Goal: Task Accomplishment & Management: Manage account settings

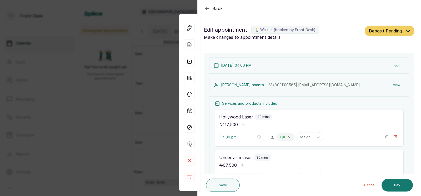
click at [115, 122] on div "Back Appointment Details Edit appointment 🚶 Walk-in (booked by Front Desk) Make…" at bounding box center [210, 98] width 421 height 196
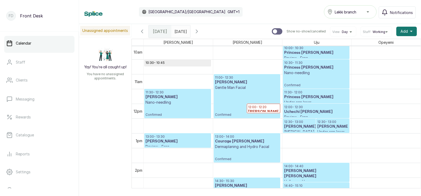
scroll to position [298, 0]
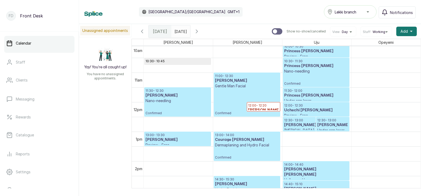
click at [160, 105] on p "Confirmed" at bounding box center [178, 109] width 64 height 12
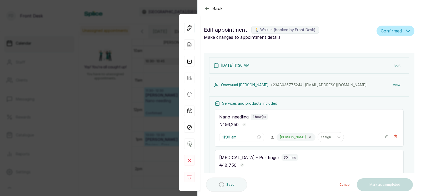
type input "11:30 am"
type input "12:30 pm"
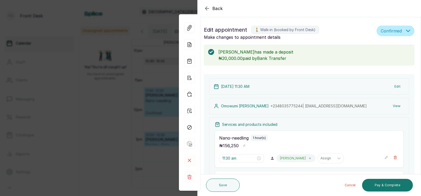
scroll to position [132, 0]
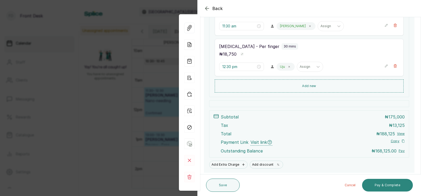
click at [380, 184] on button "Pay & Complete" at bounding box center [387, 185] width 51 height 13
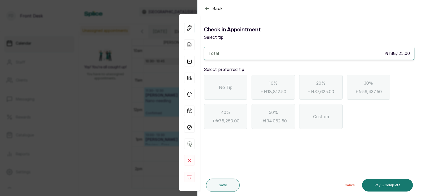
click at [228, 86] on span "No Tip" at bounding box center [226, 87] width 14 height 6
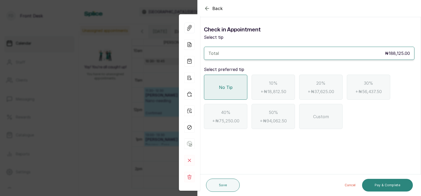
click at [386, 186] on button "Pay & Complete" at bounding box center [387, 185] width 51 height 13
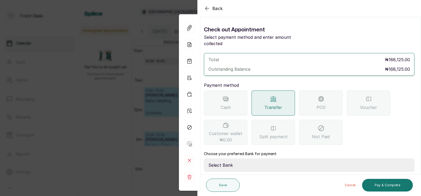
scroll to position [42, 0]
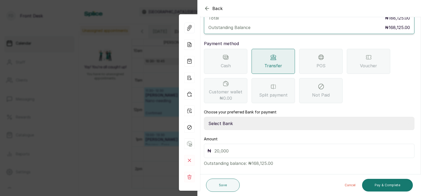
click at [235, 117] on select "Select Bank [PERSON_NAME] Fairmoney Microfinance Bank SKN ANALYTICS MED AESTH. …" at bounding box center [309, 123] width 211 height 13
select select "43272bc0-21c6-4b19-b9fb-c2093b8603c2"
click at [228, 147] on input "text" at bounding box center [313, 150] width 197 height 7
type input "168,125"
click at [324, 55] on div "POS" at bounding box center [320, 61] width 43 height 25
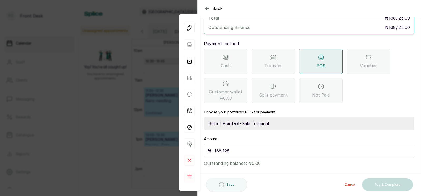
click at [262, 117] on select "Select Point-of-Sale Terminal SKN ANALYTICS MED AESTHETIC LIMITED Fairmoney Mic…" at bounding box center [309, 123] width 211 height 13
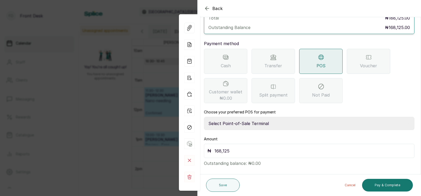
select select "43129536-bd7e-4b6d-8e8c-ab2c46322d67"
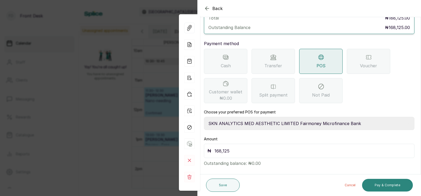
click at [379, 183] on button "Pay & Complete" at bounding box center [387, 185] width 51 height 13
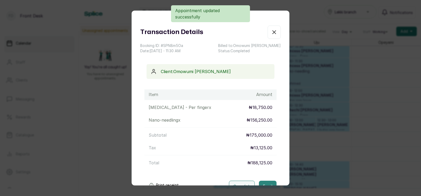
click at [264, 180] on button "Email" at bounding box center [268, 185] width 18 height 11
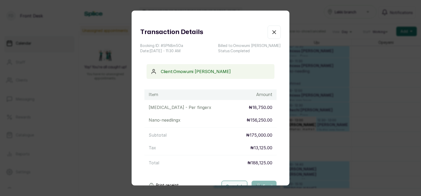
scroll to position [38, 0]
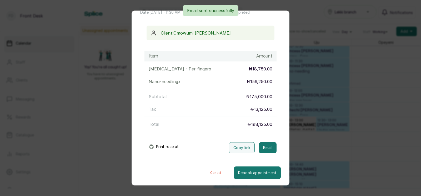
click at [304, 139] on div "Transaction Details Booking ID: # SPN8m5Oa Date: [DATE] ・ 11:30 AM Billed to: […" at bounding box center [210, 98] width 421 height 196
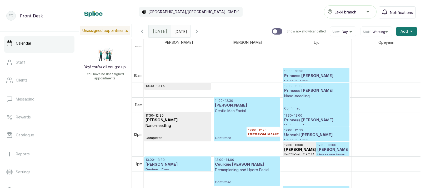
scroll to position [298, 0]
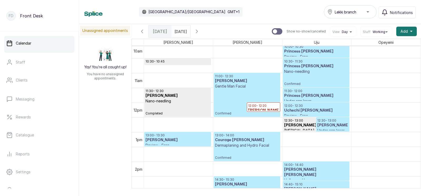
click at [240, 90] on p "Confirmed" at bounding box center [247, 102] width 64 height 27
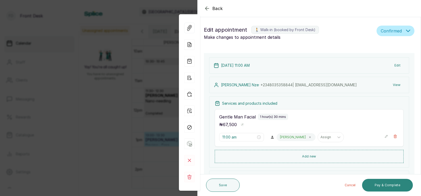
click at [379, 184] on button "Pay & Complete" at bounding box center [387, 185] width 51 height 13
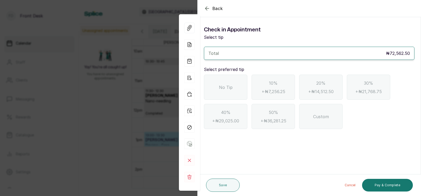
click at [220, 81] on div "No Tip" at bounding box center [225, 87] width 43 height 25
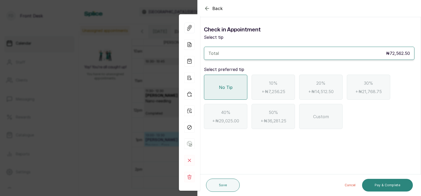
click at [383, 184] on button "Pay & Complete" at bounding box center [387, 185] width 51 height 13
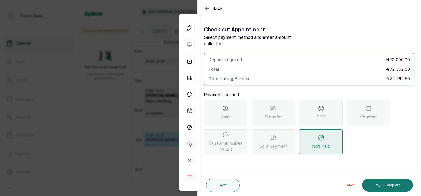
click at [326, 107] on div "POS" at bounding box center [320, 112] width 43 height 25
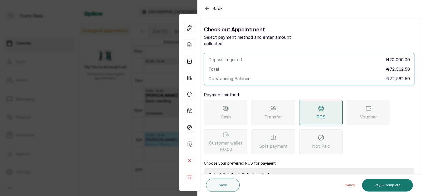
scroll to position [51, 0]
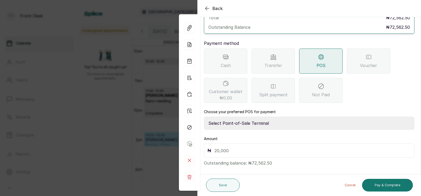
click at [257, 116] on select "Select Point-of-Sale Terminal SKN ANALYTICS MED AESTHETIC LIMITED Fairmoney Mic…" at bounding box center [309, 122] width 211 height 13
select select "43129536-bd7e-4b6d-8e8c-ab2c46322d67"
click at [235, 147] on input "text" at bounding box center [313, 150] width 197 height 7
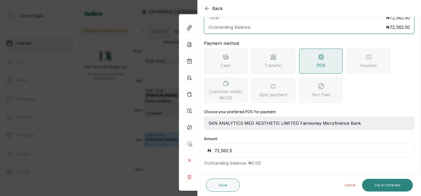
type input "72,562.5"
click at [379, 183] on button "Pay & Complete" at bounding box center [387, 185] width 51 height 13
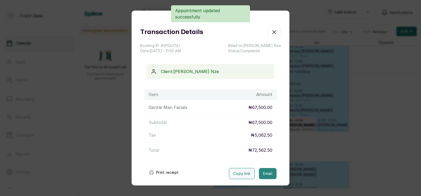
click at [267, 172] on button "Email" at bounding box center [268, 173] width 18 height 11
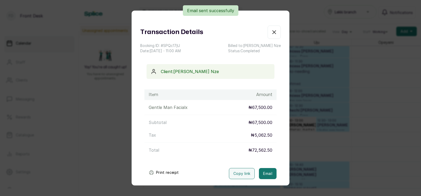
click at [291, 157] on div "Transaction Details Booking ID: # SPQc17jU Date: [DATE] ・ 11:00 AM Billed to: […" at bounding box center [210, 98] width 421 height 196
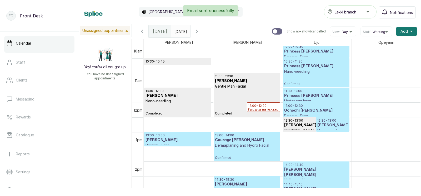
click at [261, 107] on p "12:00 - 12:20" at bounding box center [263, 105] width 31 height 4
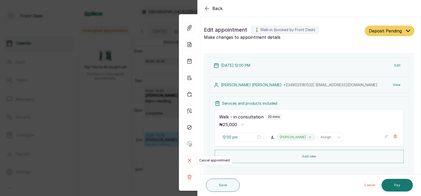
click at [189, 160] on icon at bounding box center [189, 160] width 3 height 3
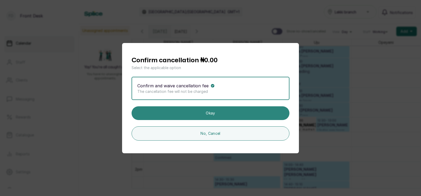
click at [200, 110] on button "Okay" at bounding box center [211, 113] width 158 height 14
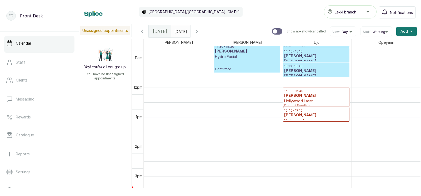
scroll to position [431, 0]
click at [307, 101] on p "Hollywood Laser" at bounding box center [316, 100] width 64 height 5
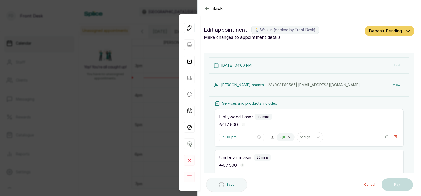
type input "4:00 pm"
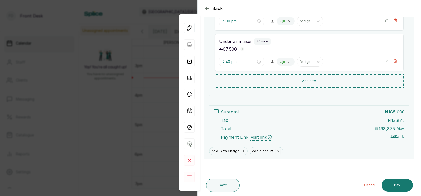
scroll to position [119, 0]
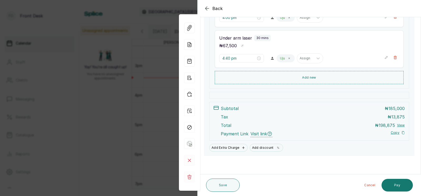
click at [122, 89] on div "Back Appointment Details Edit appointment 🚶 Walk-in (booked by Front Desk) Make…" at bounding box center [210, 98] width 421 height 196
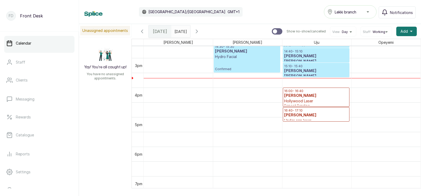
click at [180, 29] on input "[DATE]" at bounding box center [176, 30] width 8 height 9
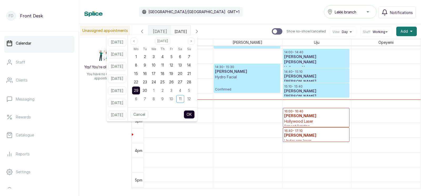
scroll to position [410, 0]
click at [316, 122] on p "Hollywood Laser" at bounding box center [316, 121] width 64 height 5
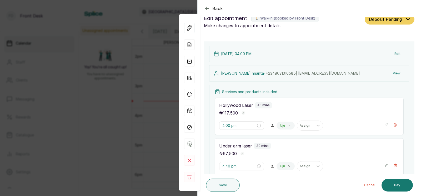
scroll to position [0, 0]
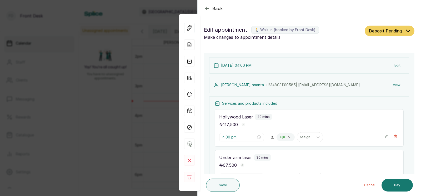
click at [395, 83] on button "View" at bounding box center [397, 84] width 16 height 9
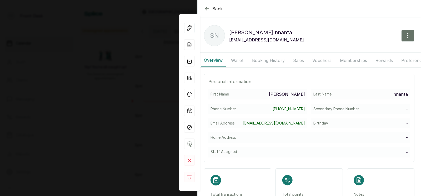
click at [266, 60] on button "Booking History" at bounding box center [268, 60] width 39 height 13
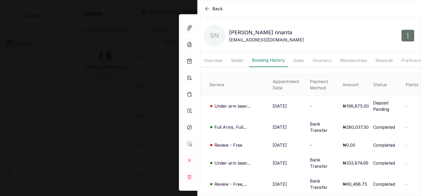
scroll to position [11, 0]
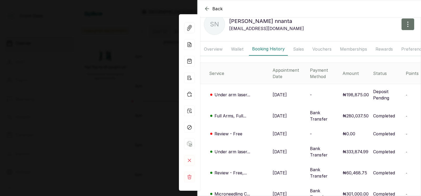
click at [205, 8] on icon "button" at bounding box center [207, 9] width 6 height 6
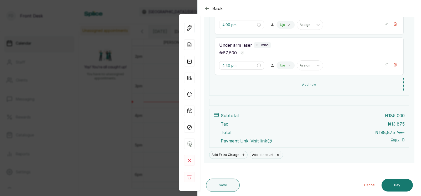
scroll to position [120, 0]
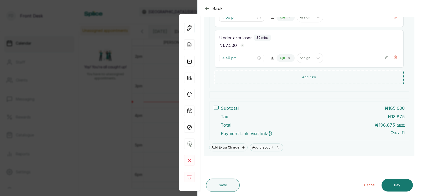
click at [132, 105] on div "Back Appointment Details Edit appointment 🚶 Walk-in (booked by Front Desk) Make…" at bounding box center [210, 98] width 421 height 196
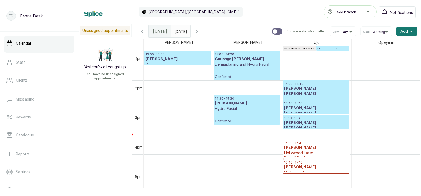
scroll to position [388, 0]
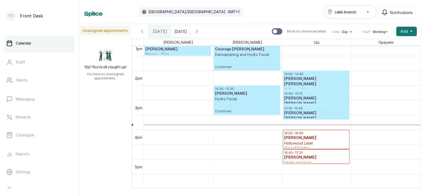
click at [308, 147] on div at bounding box center [316, 148] width 66 height 2
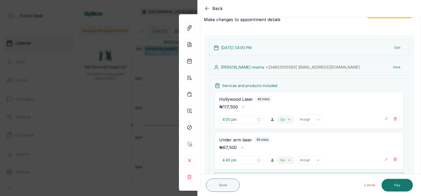
scroll to position [120, 0]
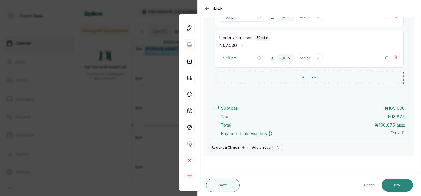
click at [396, 182] on button "Pay" at bounding box center [397, 185] width 31 height 13
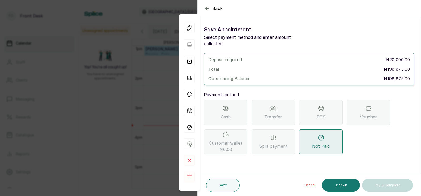
scroll to position [0, 0]
click at [138, 114] on div "Back Appointment Details Save Appointment Select payment method and enter amoun…" at bounding box center [210, 98] width 421 height 196
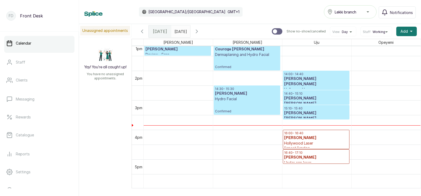
click at [309, 87] on p "Hollywood Laser" at bounding box center [316, 89] width 64 height 5
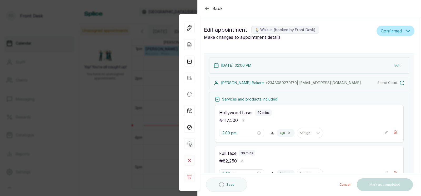
type input "2:00 pm"
type input "2:40 pm"
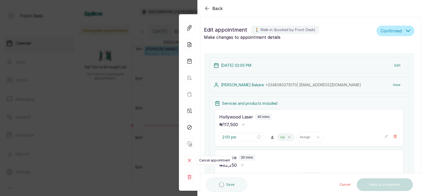
click at [188, 159] on icon at bounding box center [189, 160] width 3 height 3
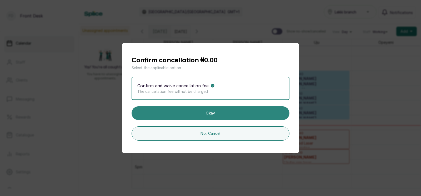
click at [209, 111] on button "Okay" at bounding box center [211, 113] width 158 height 14
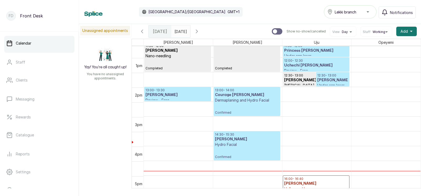
scroll to position [342, 0]
click at [317, 181] on h3 "[PERSON_NAME]" at bounding box center [316, 183] width 64 height 5
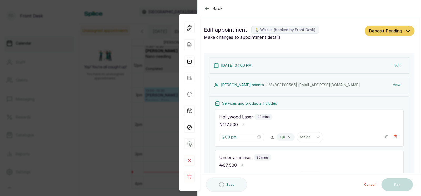
scroll to position [359, 0]
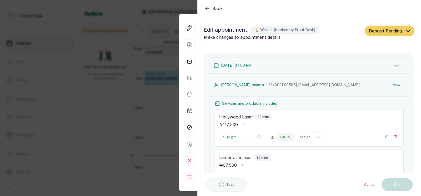
type input "4:00 pm"
type input "4:40 pm"
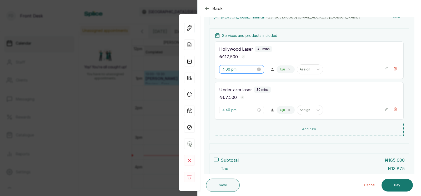
scroll to position [65, 0]
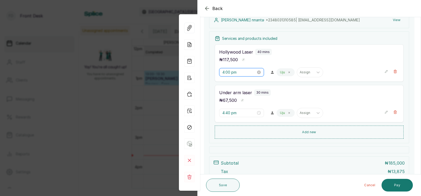
click at [230, 72] on input "4:00 pm" at bounding box center [240, 72] width 34 height 6
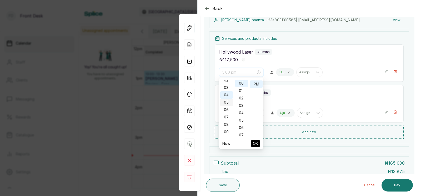
scroll to position [17, 0]
click at [226, 85] on div "03" at bounding box center [226, 88] width 13 height 7
click at [255, 142] on span "OK" at bounding box center [255, 143] width 5 height 10
type input "3:00 pm"
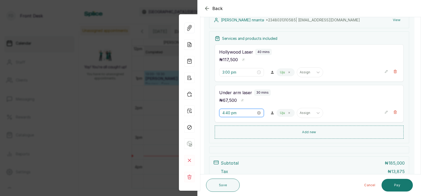
click at [232, 112] on input "4:40 pm" at bounding box center [240, 113] width 34 height 6
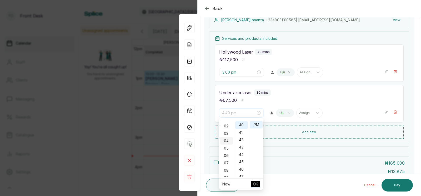
scroll to position [11, 0]
click at [226, 134] on div "03" at bounding box center [226, 134] width 13 height 7
type input "3:40 pm"
click at [256, 184] on span "OK" at bounding box center [255, 184] width 5 height 10
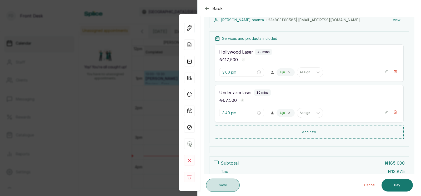
click at [223, 182] on button "Save" at bounding box center [223, 184] width 34 height 13
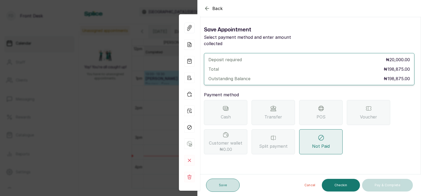
scroll to position [0, 0]
click at [206, 8] on icon "button" at bounding box center [207, 8] width 6 height 6
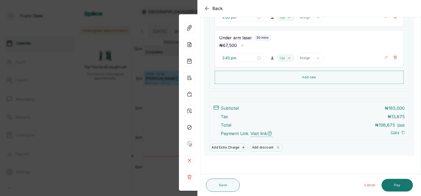
scroll to position [120, 0]
click at [221, 185] on button "Save" at bounding box center [223, 184] width 34 height 13
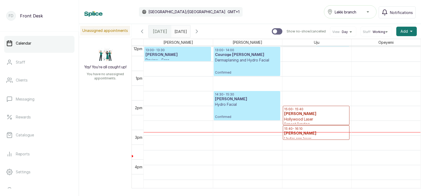
scroll to position [383, 0]
click at [405, 30] on span "Add" at bounding box center [404, 31] width 7 height 5
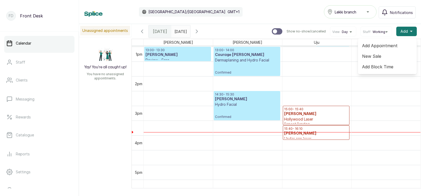
click at [380, 44] on span "Add Appointment" at bounding box center [387, 45] width 51 height 6
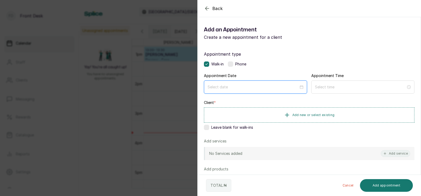
click at [230, 87] on input at bounding box center [253, 87] width 91 height 6
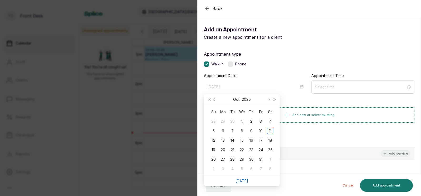
click at [240, 179] on link "[DATE]" at bounding box center [242, 180] width 13 height 4
type input "[DATE]"
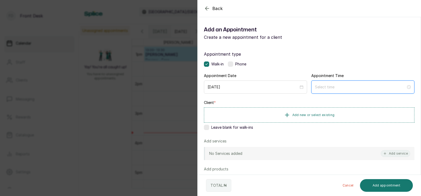
click at [325, 86] on input at bounding box center [360, 87] width 91 height 6
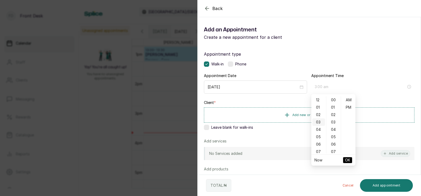
click at [319, 121] on div "03" at bounding box center [319, 121] width 13 height 7
click at [334, 128] on div "45" at bounding box center [334, 128] width 13 height 7
click at [350, 107] on div "PM" at bounding box center [348, 106] width 13 height 7
type input "3:45 pm"
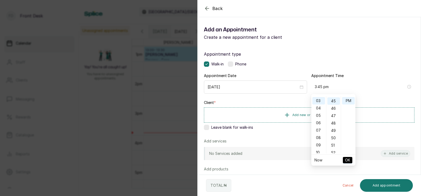
scroll to position [7, 0]
click at [347, 159] on span "OK" at bounding box center [347, 160] width 5 height 10
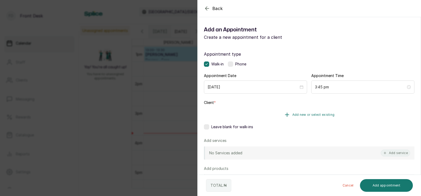
click at [307, 115] on span "Add new or select existing" at bounding box center [314, 114] width 42 height 4
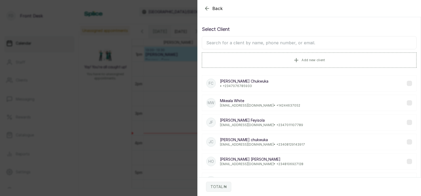
click at [295, 41] on input "text" at bounding box center [309, 42] width 215 height 13
type input "damilo"
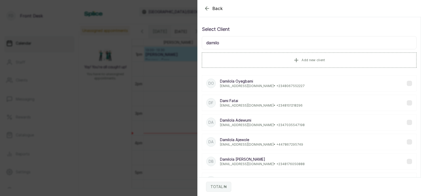
click at [251, 121] on p "[PERSON_NAME]" at bounding box center [262, 119] width 85 height 5
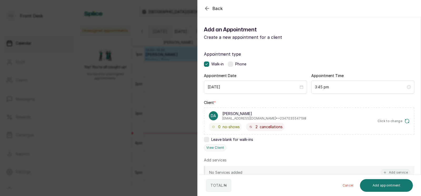
scroll to position [67, 0]
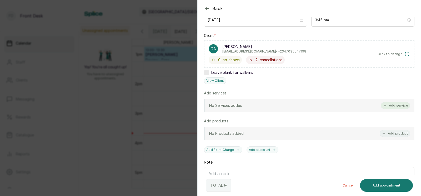
click at [394, 104] on button "Add service" at bounding box center [395, 105] width 29 height 7
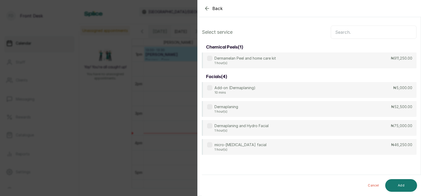
scroll to position [0, 0]
click at [343, 32] on input "text" at bounding box center [374, 32] width 86 height 13
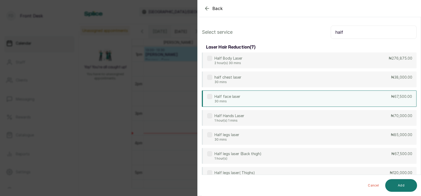
type input "half"
click at [239, 97] on p "Half face laser" at bounding box center [228, 96] width 26 height 5
click at [398, 184] on button "Add" at bounding box center [402, 185] width 32 height 13
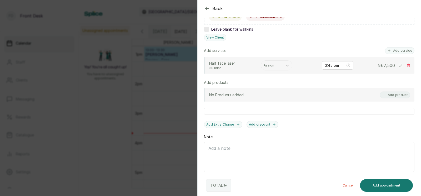
scroll to position [120, 0]
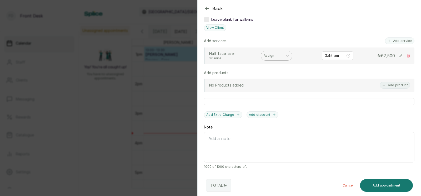
click at [271, 54] on div at bounding box center [272, 55] width 16 height 5
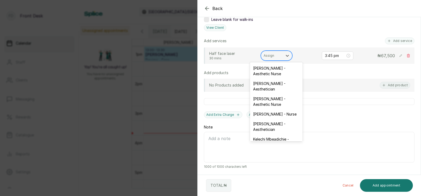
click at [268, 54] on div at bounding box center [272, 55] width 16 height 5
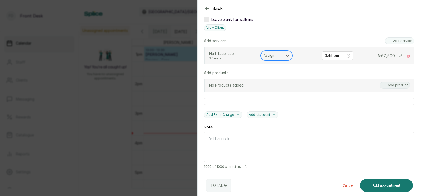
click at [268, 54] on div at bounding box center [272, 55] width 16 height 5
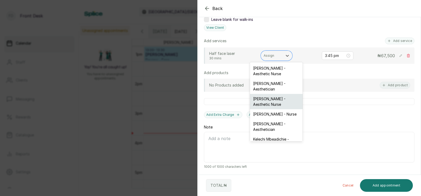
click at [264, 99] on div "[PERSON_NAME] - Aesthetic Nurse" at bounding box center [276, 101] width 53 height 15
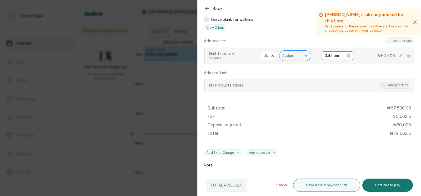
click at [334, 55] on input "3:45 pm" at bounding box center [335, 56] width 21 height 6
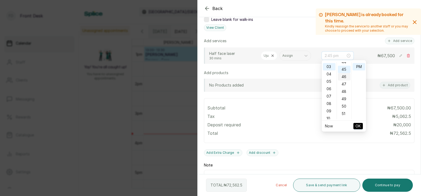
scroll to position [331, 0]
click at [343, 103] on div "50" at bounding box center [344, 103] width 13 height 7
type input "3:50 pm"
click at [359, 126] on span "OK" at bounding box center [358, 126] width 5 height 10
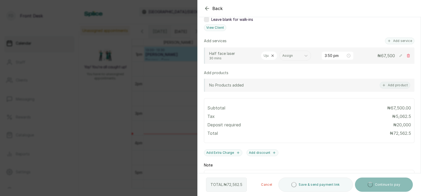
scroll to position [0, 0]
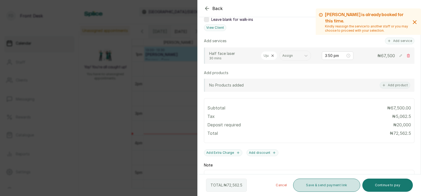
click at [320, 182] on button "Save & send payment link" at bounding box center [326, 184] width 67 height 13
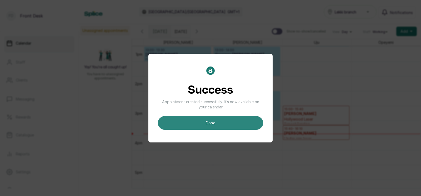
click at [209, 121] on button "done" at bounding box center [210, 123] width 105 height 14
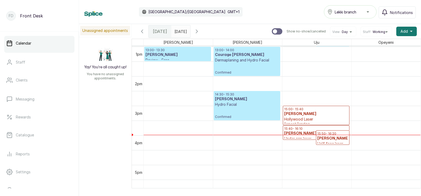
click at [334, 138] on h3 "[PERSON_NAME]" at bounding box center [333, 138] width 31 height 5
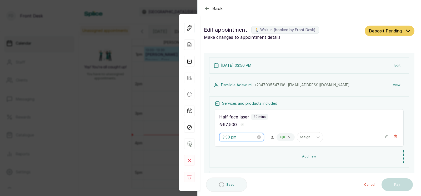
click at [235, 138] on input "3:50 pm" at bounding box center [240, 137] width 34 height 6
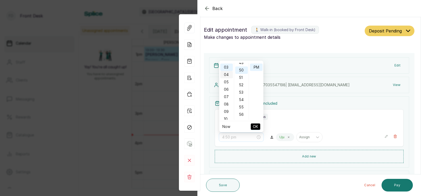
scroll to position [368, 0]
click at [226, 75] on div "04" at bounding box center [226, 74] width 13 height 7
click at [242, 66] on div "00" at bounding box center [241, 66] width 13 height 7
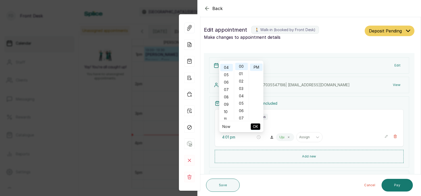
type input "4:00 pm"
click at [255, 125] on span "OK" at bounding box center [255, 126] width 5 height 10
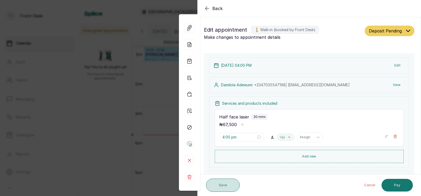
click at [220, 186] on button "Save" at bounding box center [223, 184] width 34 height 13
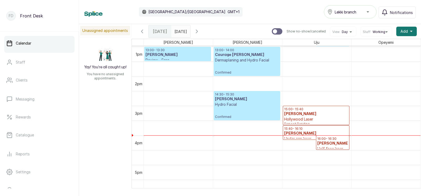
click at [295, 126] on div "15:40 - 16:10 [PERSON_NAME] nnanta Under arm laser Deposit Pending" at bounding box center [316, 132] width 66 height 14
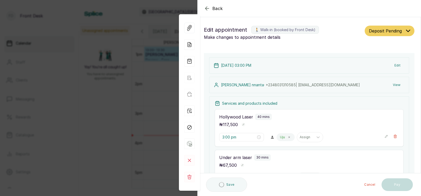
scroll to position [98, 0]
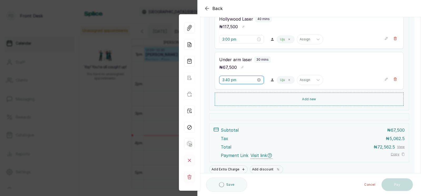
click at [230, 77] on input "3:40 pm" at bounding box center [240, 80] width 34 height 6
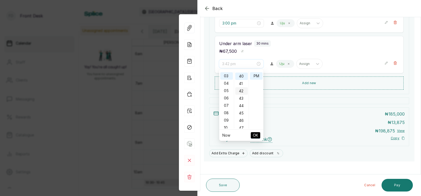
scroll to position [227, 0]
click at [241, 73] on div "30" at bounding box center [241, 69] width 13 height 7
click at [241, 98] on div "20" at bounding box center [241, 100] width 13 height 7
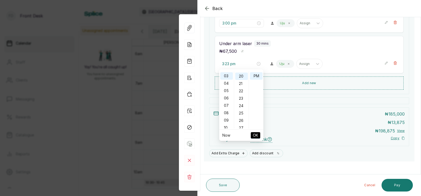
type input "3:20 pm"
click at [255, 133] on span "OK" at bounding box center [255, 135] width 5 height 10
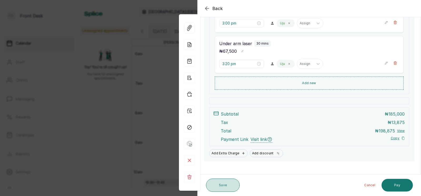
click at [219, 184] on button "Save" at bounding box center [223, 184] width 34 height 13
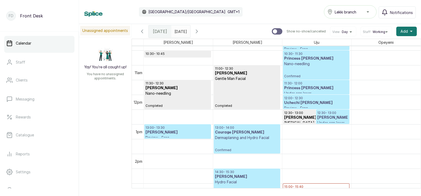
scroll to position [0, 0]
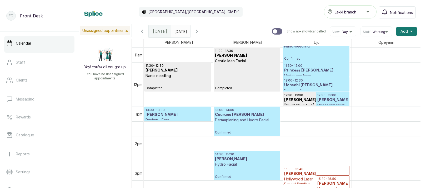
click at [308, 83] on h3 "Uchechi [PERSON_NAME]" at bounding box center [316, 84] width 64 height 5
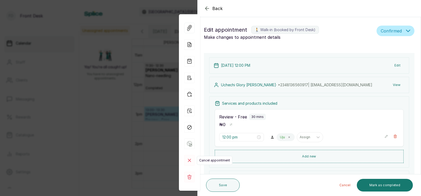
click at [189, 158] on rect at bounding box center [189, 160] width 11 height 11
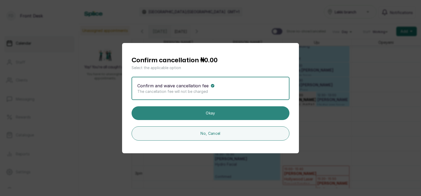
click at [210, 112] on button "Okay" at bounding box center [211, 113] width 158 height 14
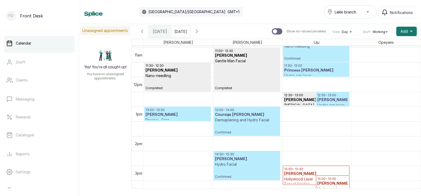
click at [326, 98] on h3 "[PERSON_NAME]" at bounding box center [333, 99] width 31 height 5
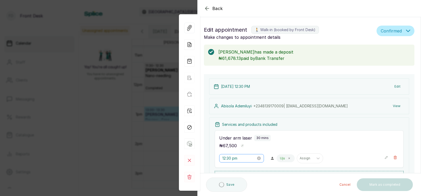
scroll to position [34, 0]
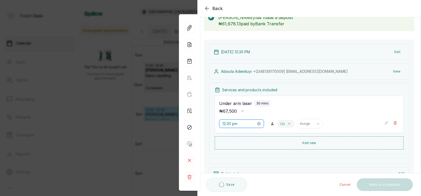
click at [232, 123] on input "12:30 pm" at bounding box center [240, 124] width 34 height 6
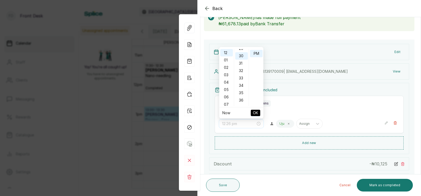
scroll to position [0, 0]
click at [244, 52] on div "00" at bounding box center [241, 52] width 13 height 7
type input "12:00 pm"
click at [255, 112] on span "OK" at bounding box center [255, 113] width 5 height 10
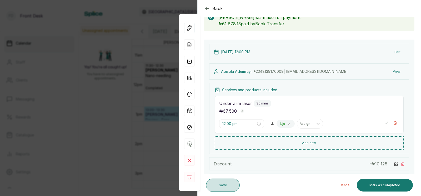
click at [220, 184] on button "Save" at bounding box center [223, 184] width 34 height 13
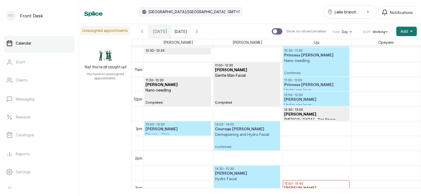
scroll to position [302, 0]
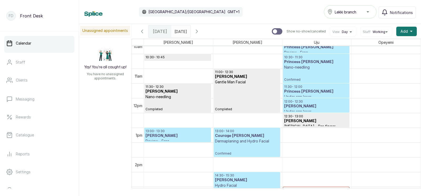
click at [297, 106] on h3 "[PERSON_NAME]" at bounding box center [316, 105] width 64 height 5
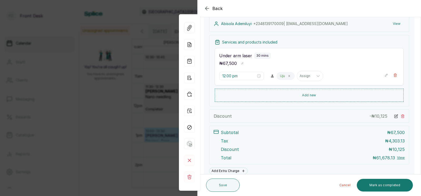
scroll to position [85, 0]
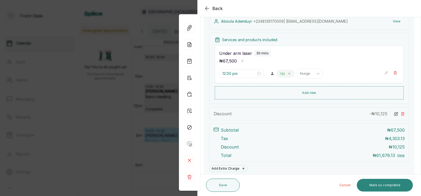
click at [384, 183] on button "Mark as completed" at bounding box center [385, 185] width 56 height 13
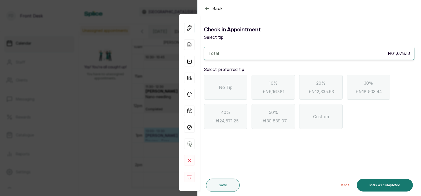
click at [226, 86] on span "No Tip" at bounding box center [226, 87] width 14 height 6
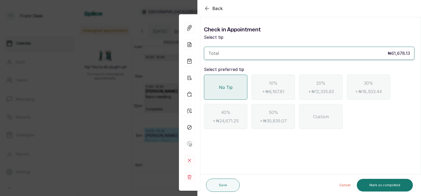
scroll to position [0, 0]
click at [378, 184] on button "Mark as completed" at bounding box center [385, 185] width 56 height 13
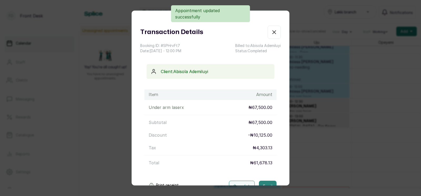
scroll to position [38, 0]
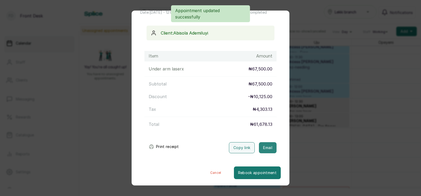
click at [267, 147] on button "Email" at bounding box center [268, 147] width 18 height 11
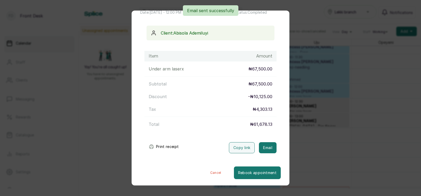
click at [304, 136] on div "Transaction Details Booking ID: # SPHrvFt7 Date: [DATE] ・ 12:00 PM Billed to: […" at bounding box center [210, 98] width 421 height 196
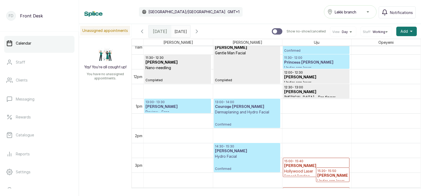
scroll to position [344, 0]
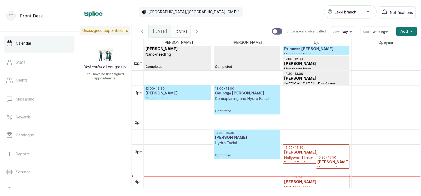
click at [243, 97] on p "Dermaplaning and Hydro Facial" at bounding box center [247, 98] width 64 height 5
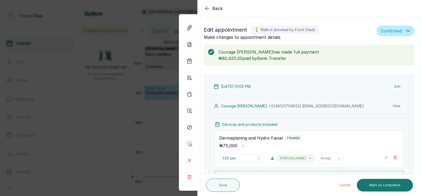
scroll to position [91, 0]
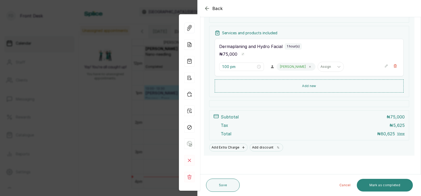
click at [374, 184] on button "Mark as completed" at bounding box center [385, 185] width 56 height 13
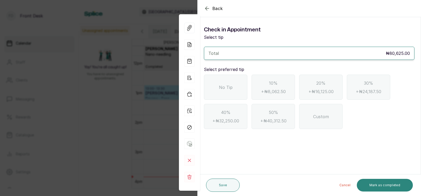
scroll to position [0, 0]
click at [223, 88] on span "No Tip" at bounding box center [226, 87] width 14 height 6
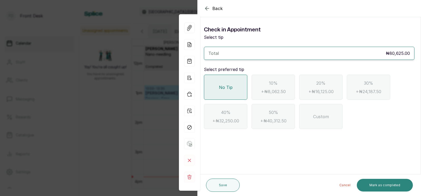
click at [386, 183] on button "Mark as completed" at bounding box center [385, 185] width 56 height 13
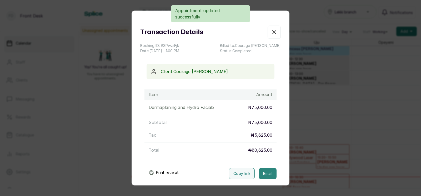
click at [267, 173] on button "Email" at bounding box center [268, 173] width 18 height 11
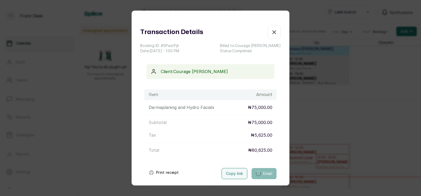
click at [292, 160] on div "Transaction Details Booking ID: # SPwzrFjk Date: [DATE] ・ 1:00 PM Billed to: Co…" at bounding box center [210, 98] width 421 height 196
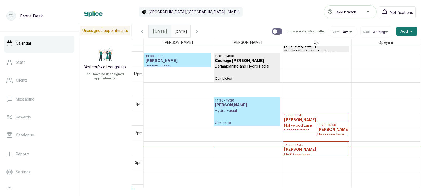
scroll to position [377, 0]
click at [302, 121] on h3 "[PERSON_NAME]" at bounding box center [316, 119] width 64 height 5
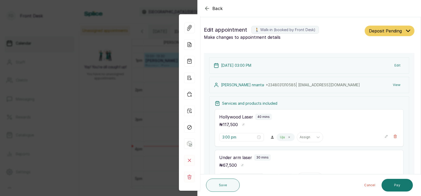
scroll to position [101, 0]
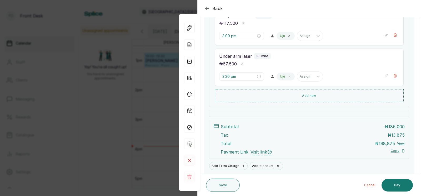
click at [147, 109] on div "Back Appointment Details Edit appointment 🚶 Walk-in (booked by Front Desk) Make…" at bounding box center [210, 98] width 421 height 196
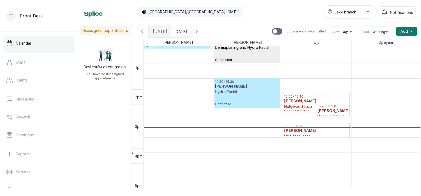
scroll to position [396, 0]
click at [303, 130] on h3 "[PERSON_NAME]" at bounding box center [316, 130] width 64 height 5
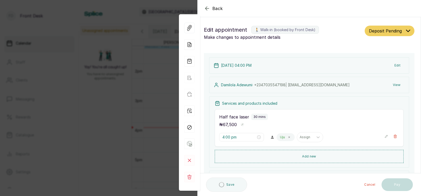
type input "4:00 pm"
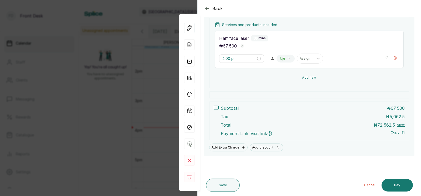
scroll to position [40, 0]
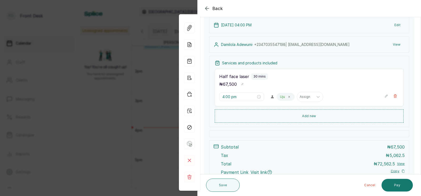
click at [94, 87] on div "Back Appointment Details Edit appointment 🚶 Walk-in (booked by Front Desk) Make…" at bounding box center [210, 98] width 421 height 196
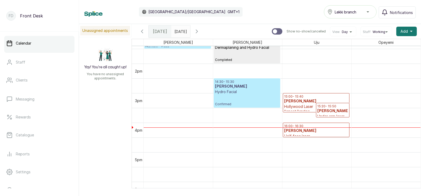
click at [298, 101] on h3 "[PERSON_NAME]" at bounding box center [316, 100] width 64 height 5
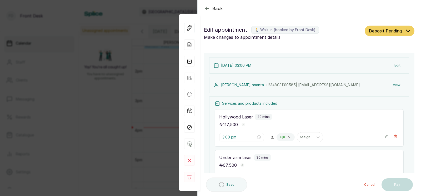
type input "3:00 pm"
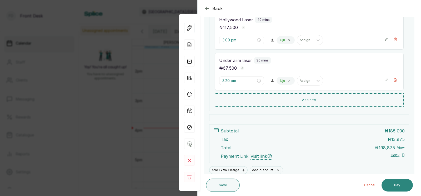
click at [396, 183] on button "Pay" at bounding box center [397, 185] width 31 height 13
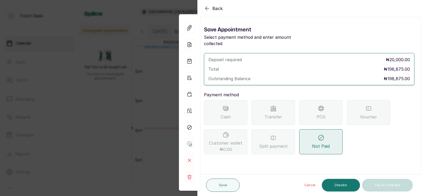
click at [272, 105] on div "Transfer" at bounding box center [273, 112] width 43 height 25
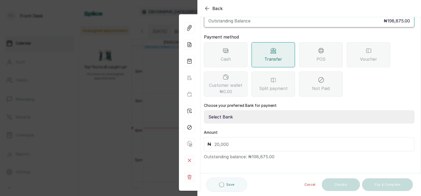
scroll to position [51, 0]
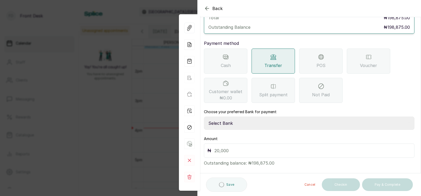
click at [236, 116] on select "Select Bank [PERSON_NAME] Fairmoney Microfinance Bank SKN ANALYTICS MED AESTH. …" at bounding box center [309, 122] width 211 height 13
select select "43272bc0-21c6-4b19-b9fb-c2093b8603c2"
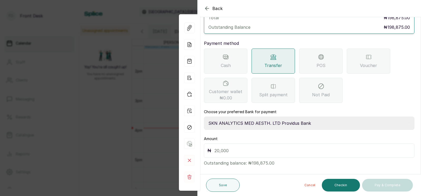
click at [244, 147] on input "text" at bounding box center [313, 150] width 197 height 7
type input "20,000"
click at [224, 185] on button "Save" at bounding box center [223, 184] width 34 height 13
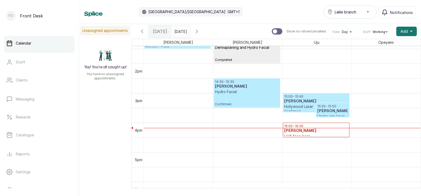
click at [302, 101] on h3 "[PERSON_NAME]" at bounding box center [316, 100] width 64 height 5
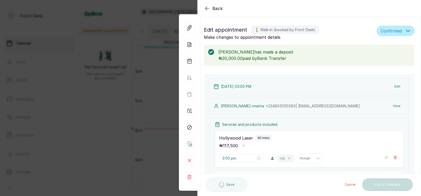
scroll to position [149, 0]
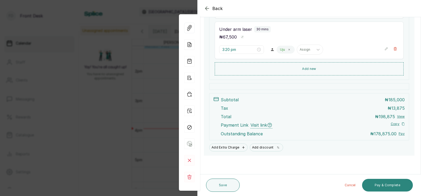
click at [382, 183] on button "Pay & Complete" at bounding box center [387, 185] width 51 height 13
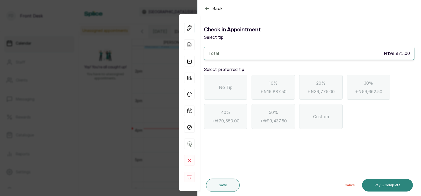
scroll to position [0, 0]
click at [231, 90] on span "No Tip" at bounding box center [226, 87] width 14 height 6
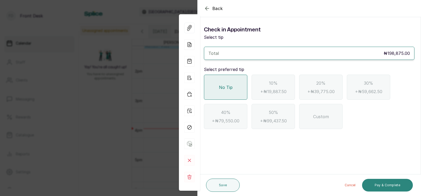
click at [382, 185] on button "Pay & Complete" at bounding box center [387, 185] width 51 height 13
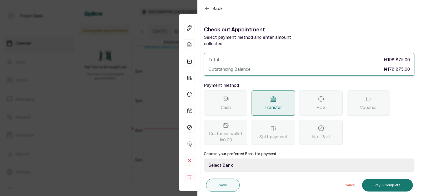
scroll to position [42, 0]
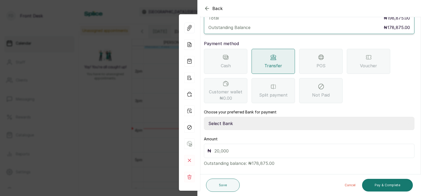
click at [231, 117] on select "Select Bank [PERSON_NAME] Fairmoney Microfinance Bank SKN ANALYTICS MED AESTH. …" at bounding box center [309, 123] width 211 height 13
select select "43272bc0-21c6-4b19-b9fb-c2093b8603c2"
click at [221, 147] on input "text" at bounding box center [313, 150] width 197 height 7
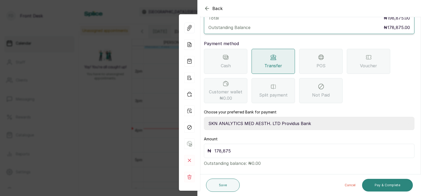
type input "178,875"
click at [382, 183] on button "Pay & Complete" at bounding box center [387, 185] width 51 height 13
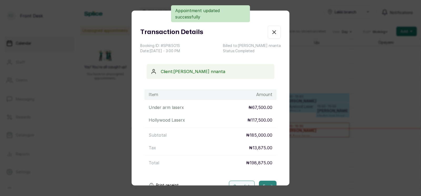
click at [265, 180] on button "Email" at bounding box center [268, 185] width 18 height 11
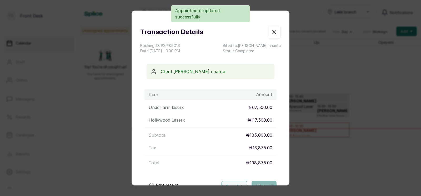
scroll to position [38, 0]
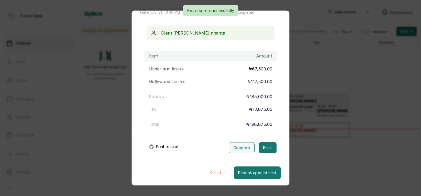
click at [310, 134] on div "Transaction Details Booking ID: # SPl85O1S Date: [DATE] ・ 3:00 PM Billed to: So…" at bounding box center [210, 98] width 421 height 196
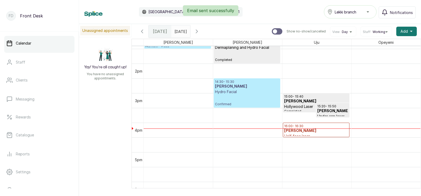
click at [298, 126] on p "16:00 - 16:30" at bounding box center [316, 126] width 64 height 4
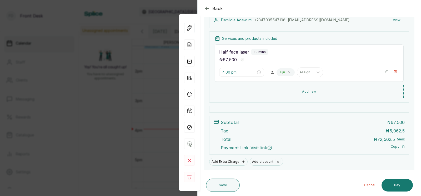
scroll to position [79, 0]
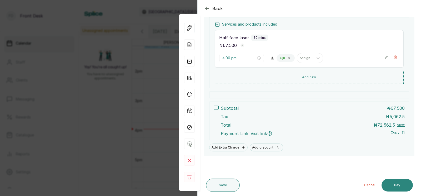
click at [393, 184] on button "Pay" at bounding box center [397, 185] width 31 height 13
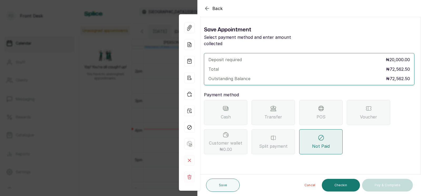
scroll to position [0, 0]
click at [272, 106] on icon at bounding box center [274, 108] width 6 height 4
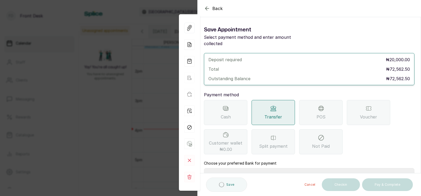
click at [235, 168] on select "Select Bank [PERSON_NAME] Fairmoney Microfinance Bank SKN ANALYTICS MED AESTH. …" at bounding box center [309, 174] width 211 height 13
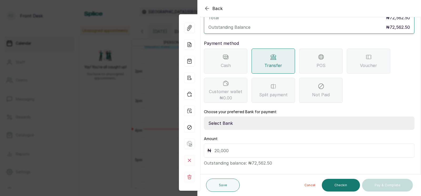
select select "43272bc0-21c6-4b19-b9fb-c2093b8603c2"
click at [221, 147] on input "text" at bounding box center [313, 150] width 197 height 7
type input "20,000"
click at [221, 185] on button "Save" at bounding box center [223, 184] width 34 height 13
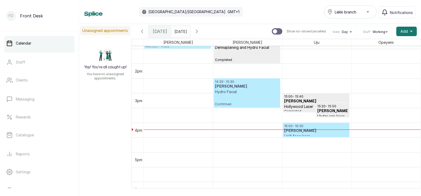
click at [299, 129] on div at bounding box center [317, 129] width 69 height 0
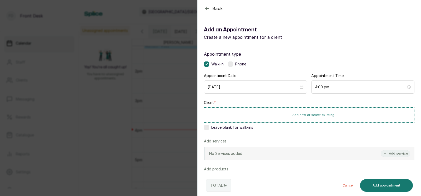
click at [164, 119] on div "Back Add Appointment Add an Appointment Create a new appointment for a client A…" at bounding box center [210, 98] width 421 height 196
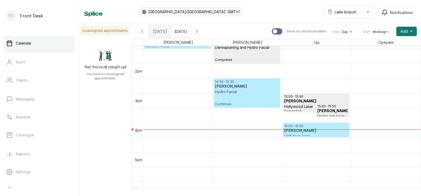
click at [301, 131] on h3 "[PERSON_NAME]" at bounding box center [316, 130] width 64 height 5
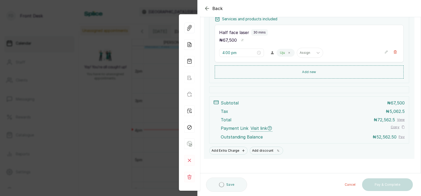
scroll to position [109, 0]
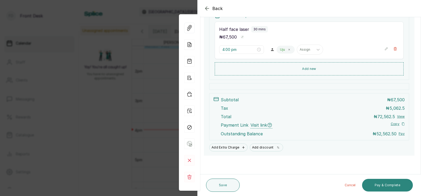
click at [383, 184] on button "Pay & Complete" at bounding box center [387, 185] width 51 height 13
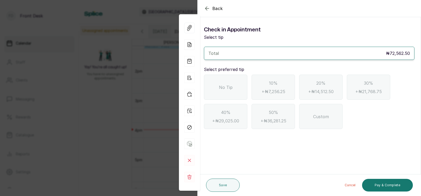
click at [222, 87] on span "No Tip" at bounding box center [226, 87] width 14 height 6
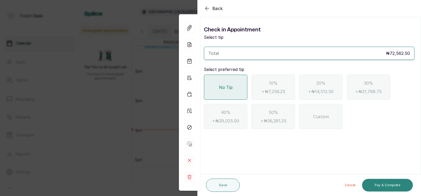
scroll to position [0, 0]
click at [382, 187] on button "Pay & Complete" at bounding box center [387, 185] width 51 height 13
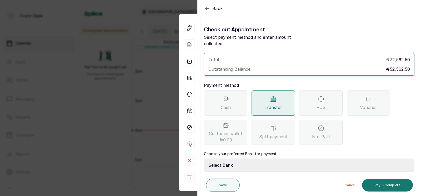
scroll to position [42, 0]
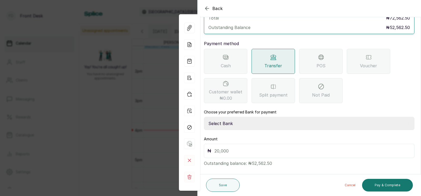
click at [251, 117] on select "Select Bank [PERSON_NAME] Fairmoney Microfinance Bank SKN ANALYTICS MED AESTH. …" at bounding box center [309, 123] width 211 height 13
select select "43272bc0-21c6-4b19-b9fb-c2093b8603c2"
click at [228, 147] on input "text" at bounding box center [313, 150] width 197 height 7
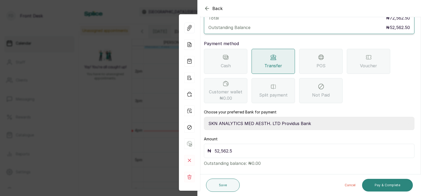
type input "52,562.5"
click at [386, 186] on button "Pay & Complete" at bounding box center [387, 185] width 51 height 13
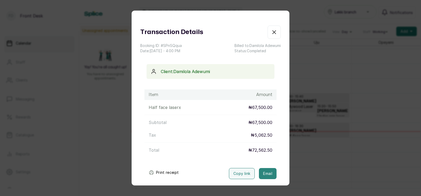
click at [270, 174] on button "Email" at bounding box center [268, 173] width 18 height 11
click at [319, 156] on div "Transaction Details Booking ID: # SPnSQqua Date: [DATE] ・ 4:00 PM Billed to: [P…" at bounding box center [210, 98] width 421 height 196
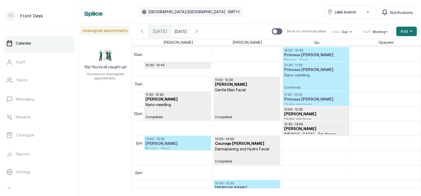
scroll to position [291, 0]
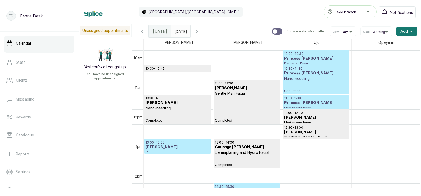
click at [167, 145] on h3 "[PERSON_NAME]" at bounding box center [178, 146] width 64 height 5
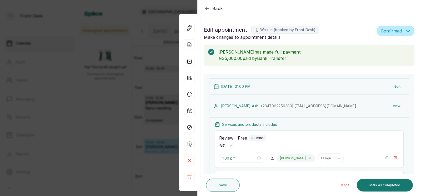
scroll to position [115, 0]
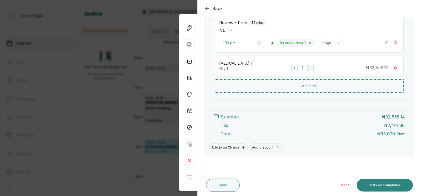
click at [380, 185] on button "Mark as completed" at bounding box center [385, 185] width 56 height 13
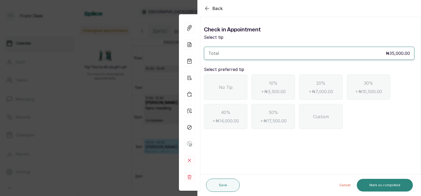
scroll to position [0, 0]
click at [224, 90] on span "No Tip" at bounding box center [226, 87] width 14 height 6
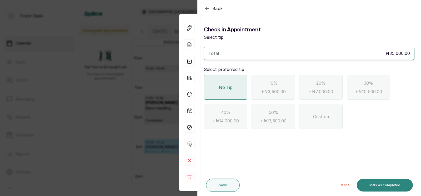
click at [379, 183] on button "Mark as completed" at bounding box center [385, 185] width 56 height 13
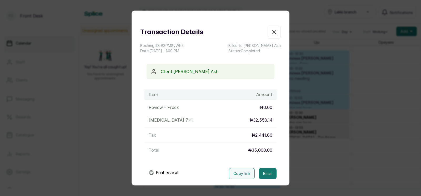
click at [373, 168] on div "Transaction Details Booking ID: # SPM8yWh5 Date: [DATE] ・ 1:00 PM Billed to: [P…" at bounding box center [210, 98] width 421 height 196
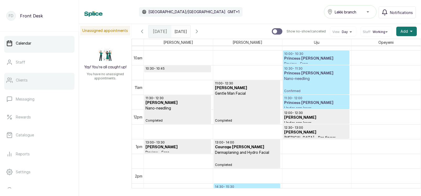
click at [34, 80] on link "Clients" at bounding box center [39, 80] width 70 height 15
